Goal: Use online tool/utility: Use online tool/utility

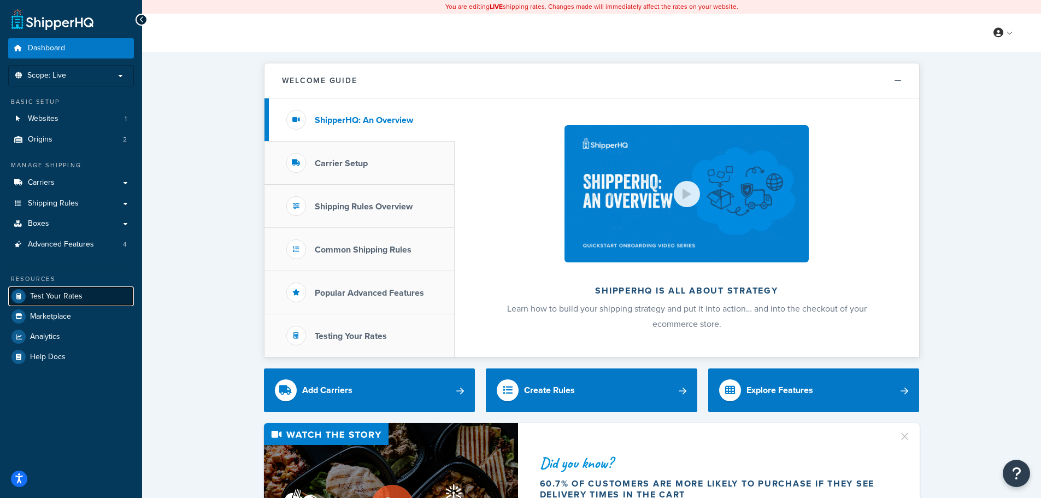
click at [66, 297] on span "Test Your Rates" at bounding box center [56, 296] width 52 height 9
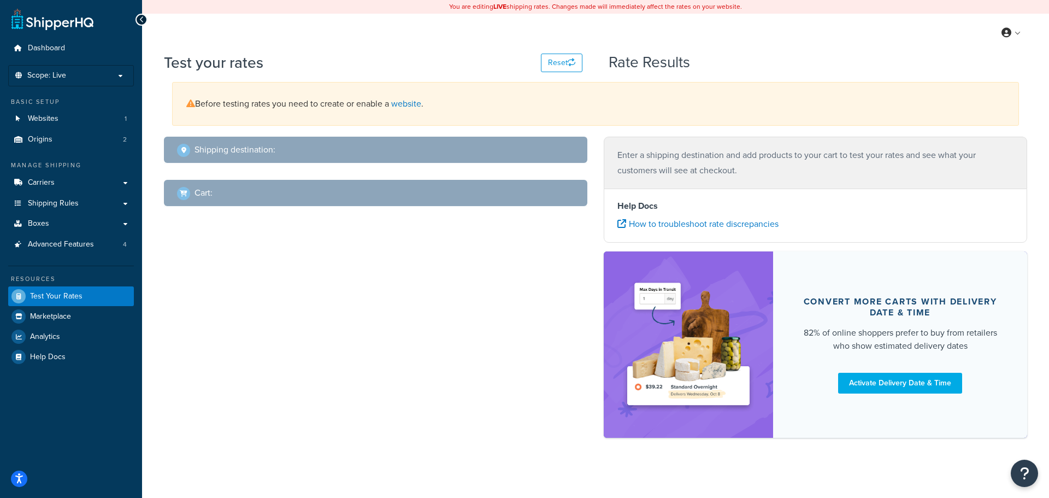
select select "[GEOGRAPHIC_DATA]"
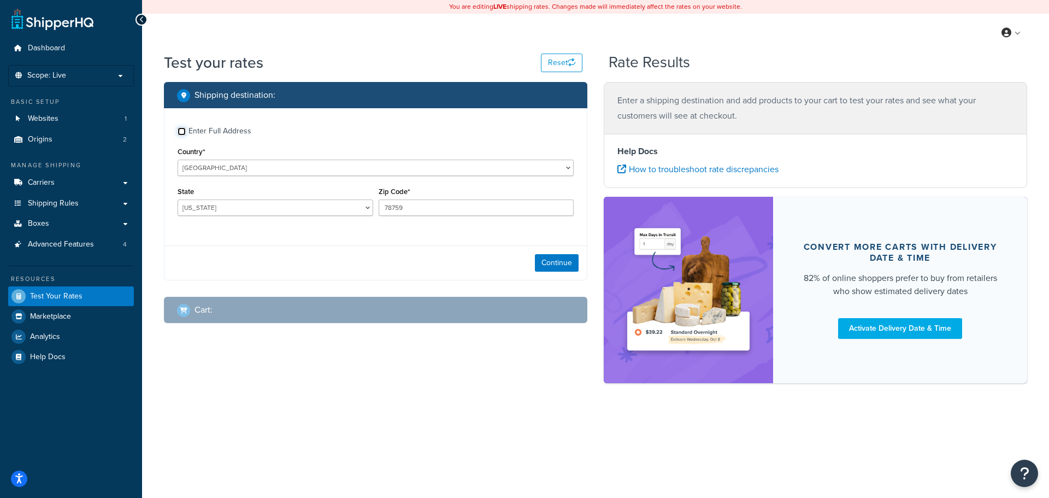
click at [179, 132] on input "Enter Full Address" at bounding box center [182, 131] width 8 height 8
checkbox input "true"
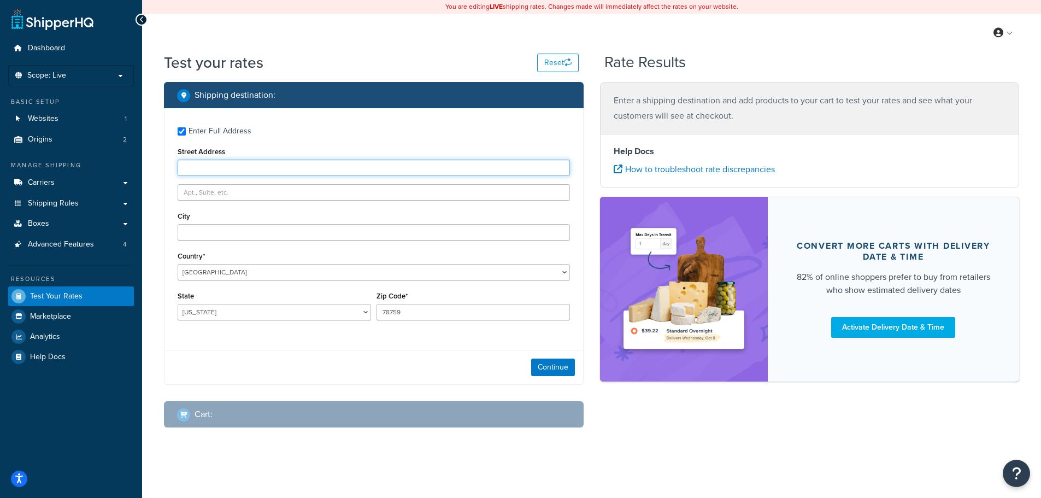
click at [251, 168] on input "Street Address" at bounding box center [374, 168] width 392 height 16
type input "[STREET_ADDRESS]"
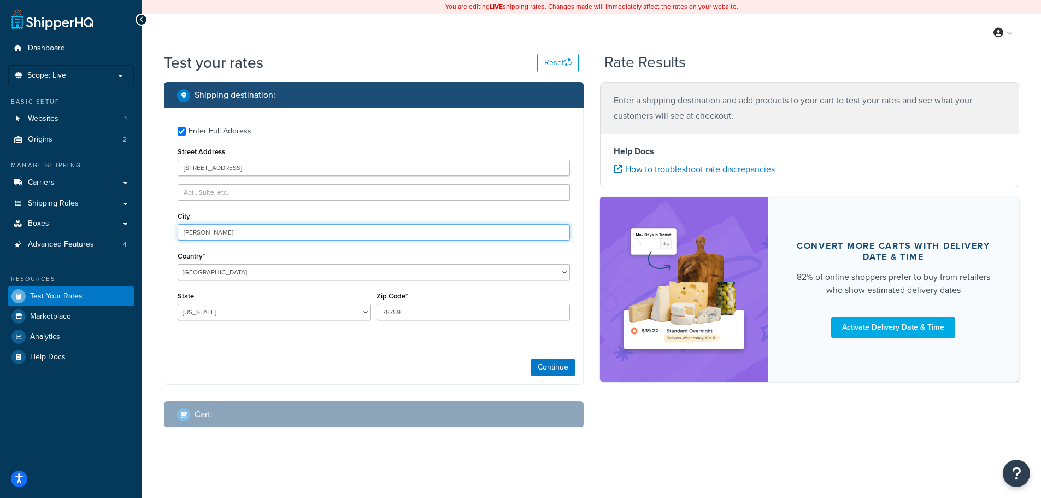
type input "[PERSON_NAME]"
select select "VA"
type input "23093"
click at [555, 370] on button "Continue" at bounding box center [553, 366] width 44 height 17
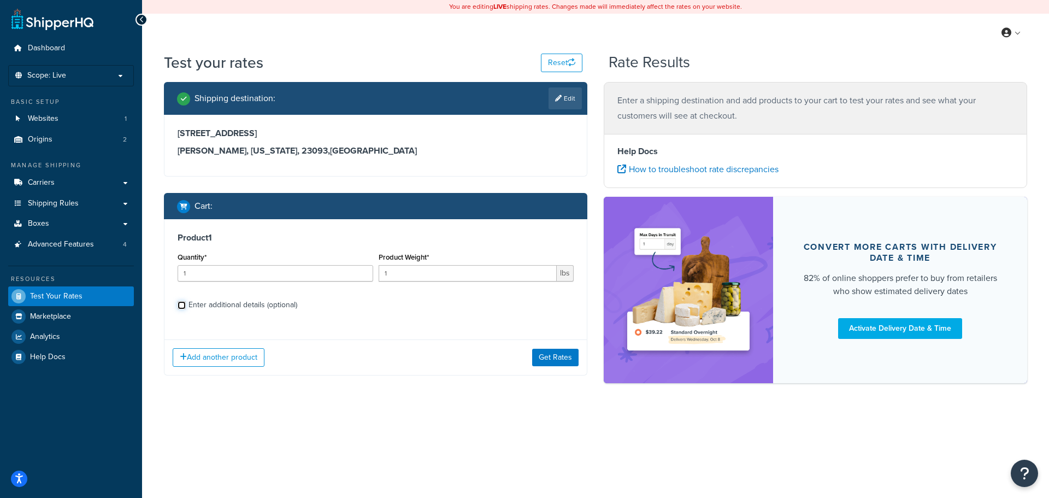
drag, startPoint x: 178, startPoint y: 304, endPoint x: 199, endPoint y: 311, distance: 22.6
click at [179, 304] on input "Enter additional details (optional)" at bounding box center [182, 305] width 8 height 8
checkbox input "true"
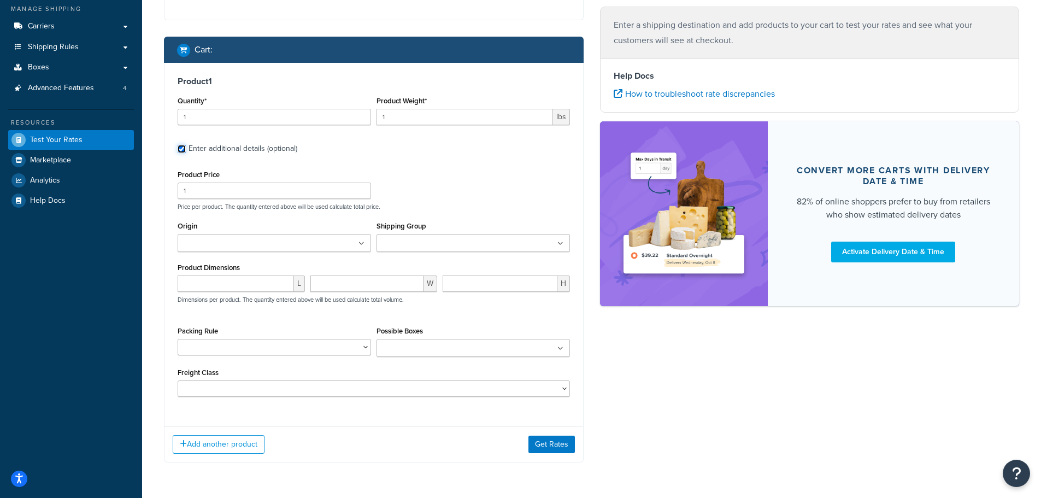
scroll to position [164, 0]
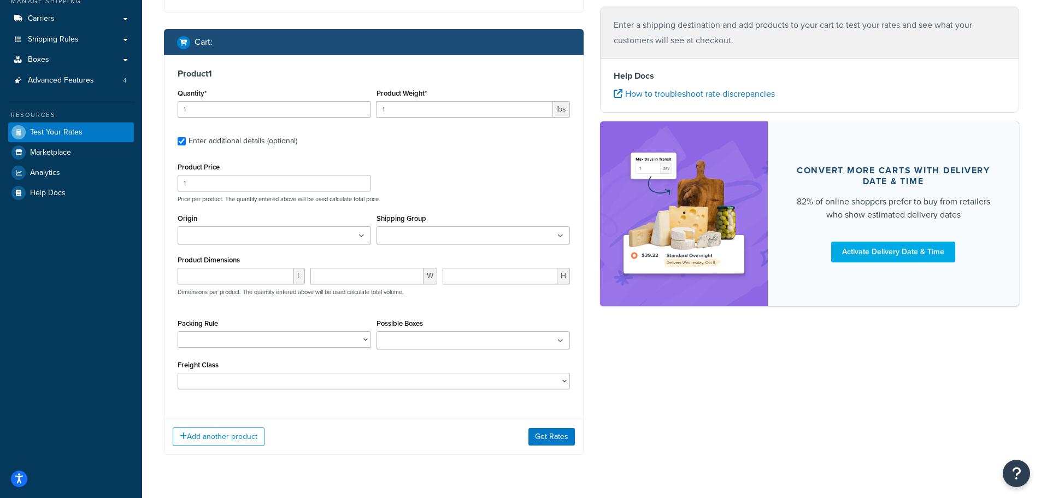
click at [559, 341] on icon at bounding box center [560, 341] width 6 height 7
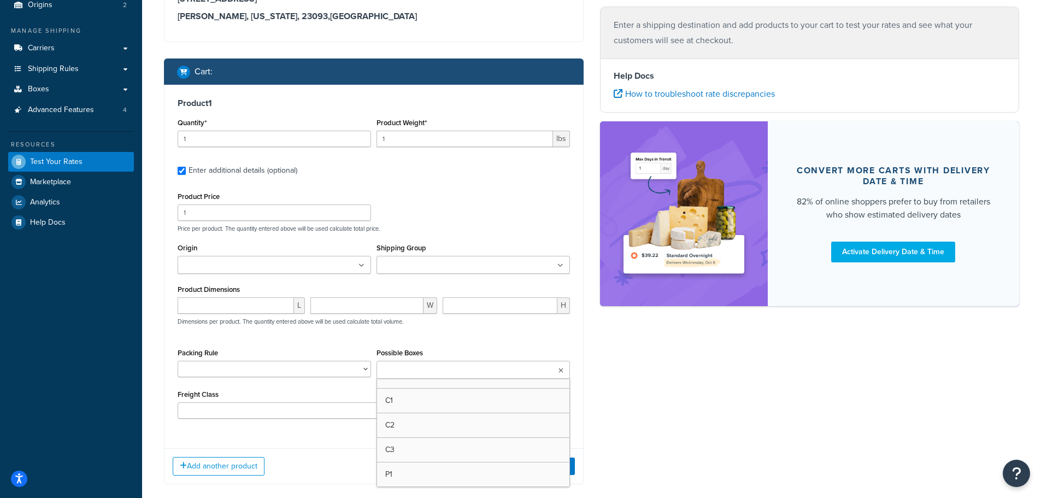
scroll to position [109, 0]
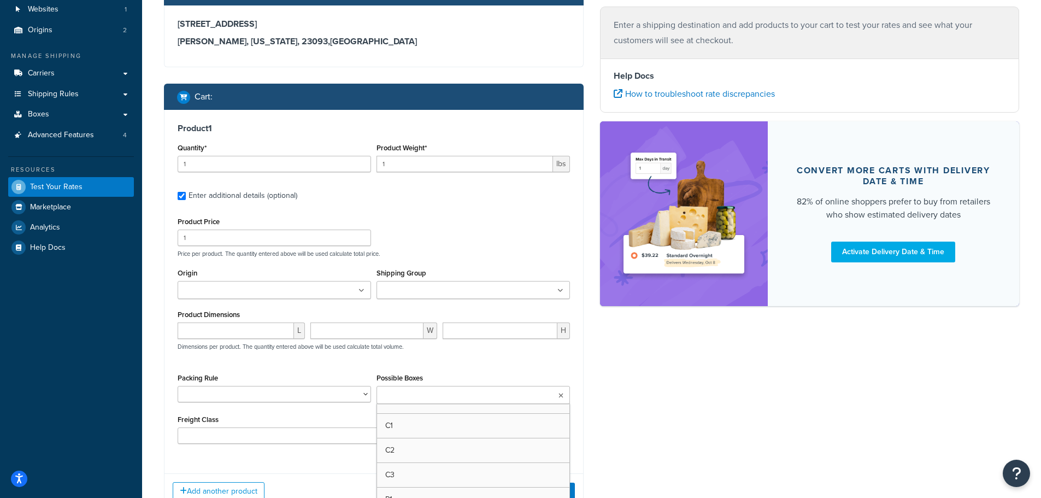
click at [685, 338] on div "Shipping destination : Edit [STREET_ADDRESS][US_STATE] Cart : Product 1 Quantit…" at bounding box center [592, 249] width 872 height 553
click at [367, 394] on select "1000-RENK1 1000-RENK1-72 1000-RENK2 200-14NV 200-36NV 200-36NV-A-K1 202-36 202-…" at bounding box center [274, 394] width 193 height 16
click at [155, 386] on div "Test your rates Reset Rate Results Shipping destination : Edit [STREET_ADDRESS]…" at bounding box center [591, 248] width 899 height 610
drag, startPoint x: 434, startPoint y: 166, endPoint x: 350, endPoint y: 168, distance: 83.6
click at [350, 168] on div "Quantity* 1 Product Weight* 1 lbs" at bounding box center [374, 160] width 398 height 40
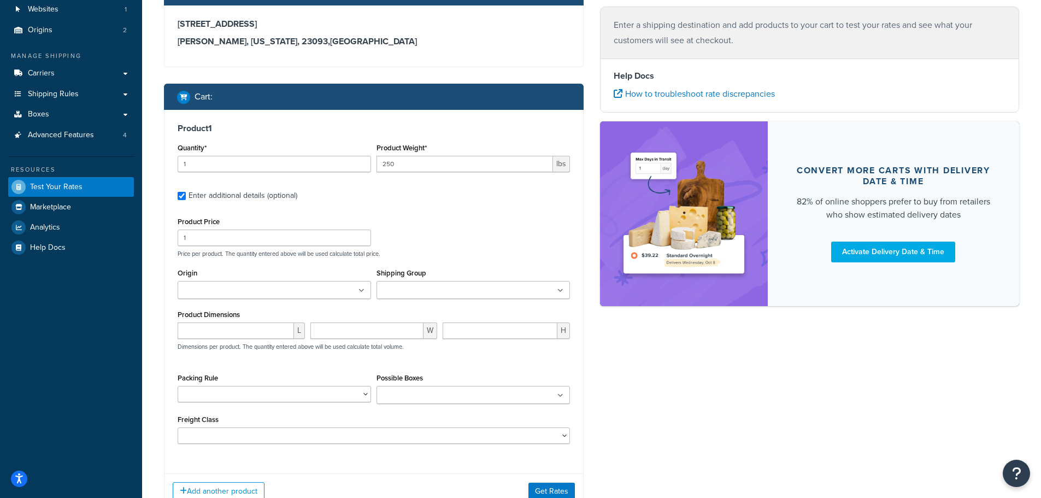
click at [559, 292] on icon at bounding box center [560, 290] width 6 height 7
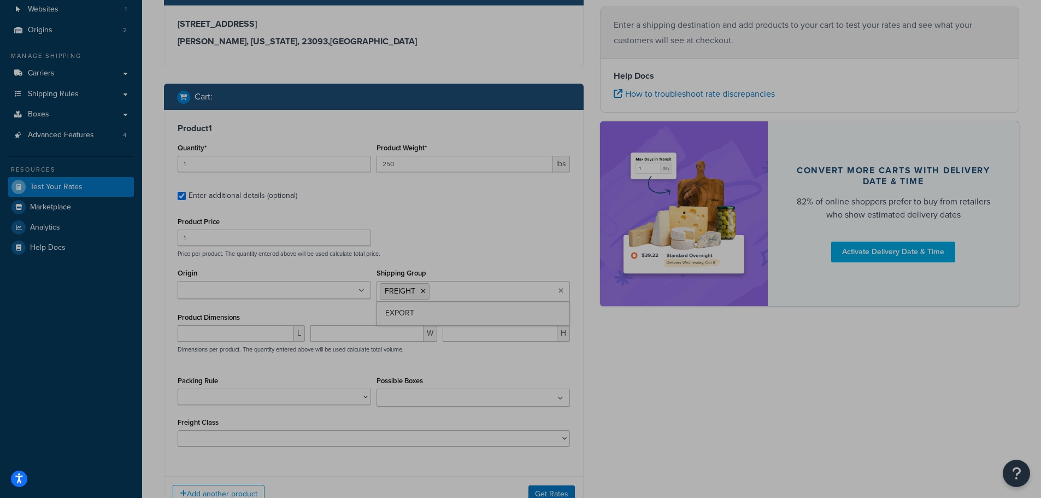
click at [645, 349] on div "Shipping destination : Edit [STREET_ADDRESS][US_STATE] Cart : Product 1 Quantit…" at bounding box center [592, 251] width 872 height 556
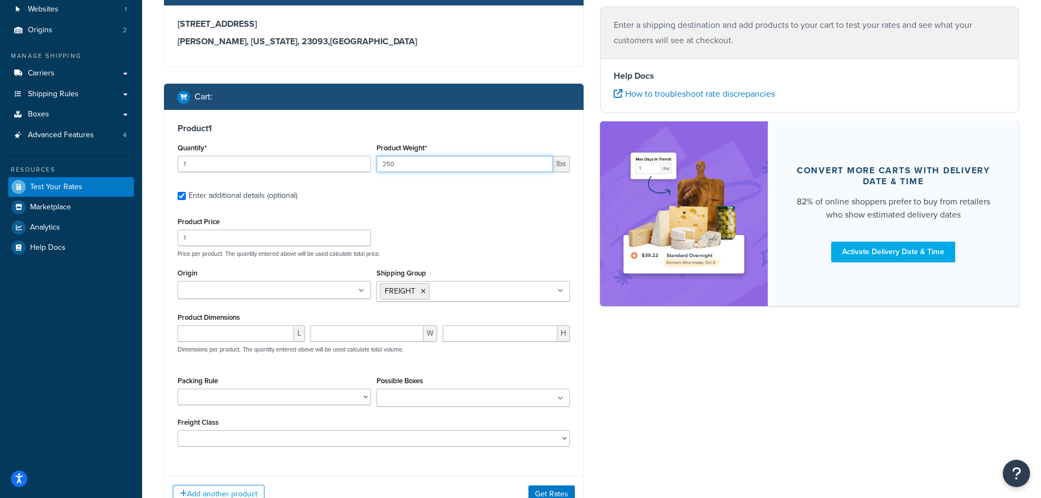
drag, startPoint x: 401, startPoint y: 162, endPoint x: 363, endPoint y: 162, distance: 38.3
click at [363, 162] on div "Quantity* 1 Product Weight* 250 lbs" at bounding box center [374, 160] width 398 height 40
type input "400"
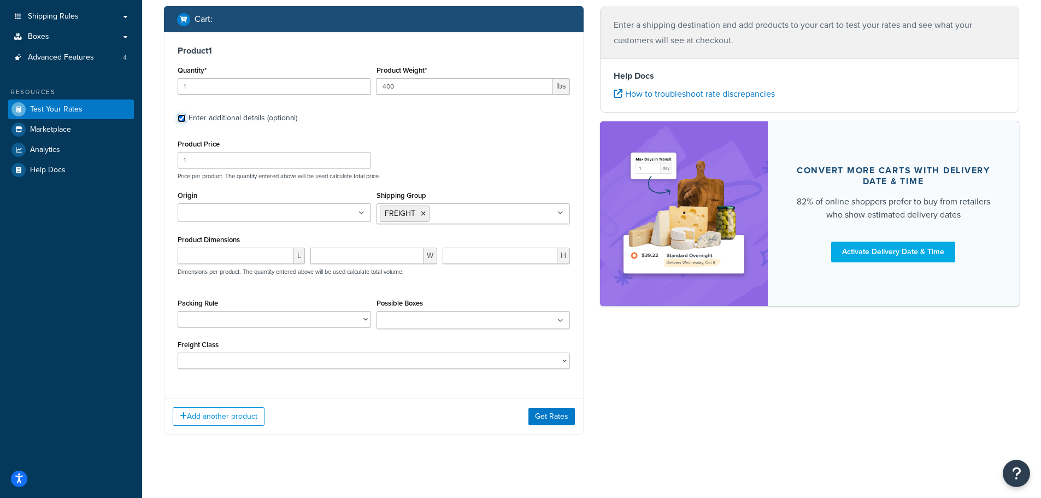
scroll to position [195, 0]
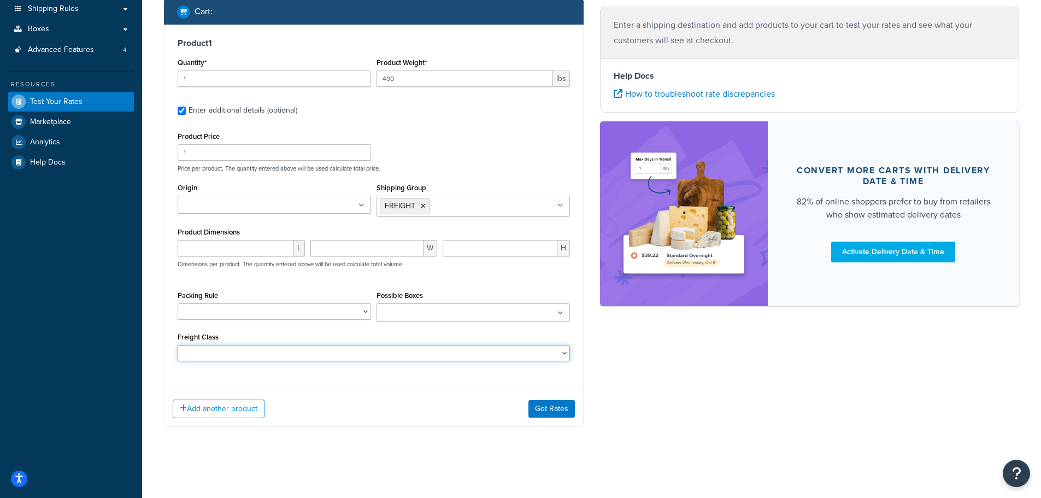
click at [564, 351] on select "50 55 60 65 70 77.5 85 92.5 100 110 125 150 175 200 250 300 400 500" at bounding box center [374, 353] width 392 height 16
select select "92.5"
click at [178, 345] on select "50 55 60 65 70 77.5 85 92.5 100 110 125 150 175 200 250 300 400 500" at bounding box center [374, 353] width 392 height 16
click at [388, 401] on div "Add another product Get Rates" at bounding box center [373, 409] width 419 height 36
click at [543, 403] on button "Get Rates" at bounding box center [551, 408] width 46 height 17
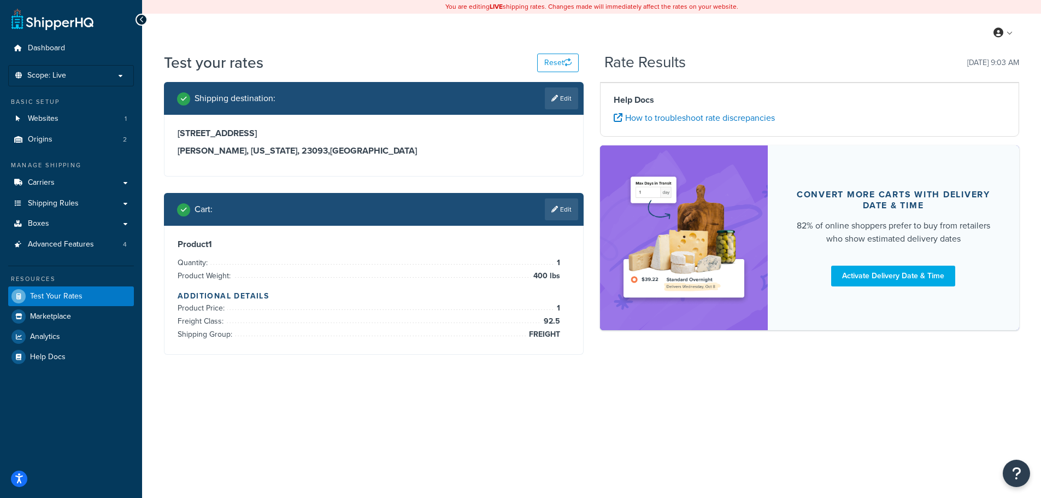
scroll to position [0, 0]
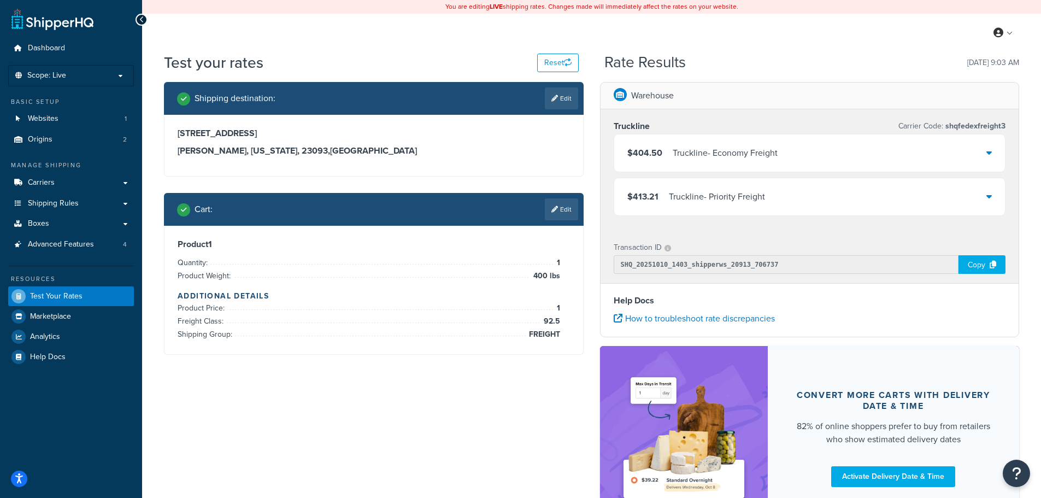
click at [990, 150] on icon at bounding box center [988, 152] width 5 height 9
